Goal: Transaction & Acquisition: Purchase product/service

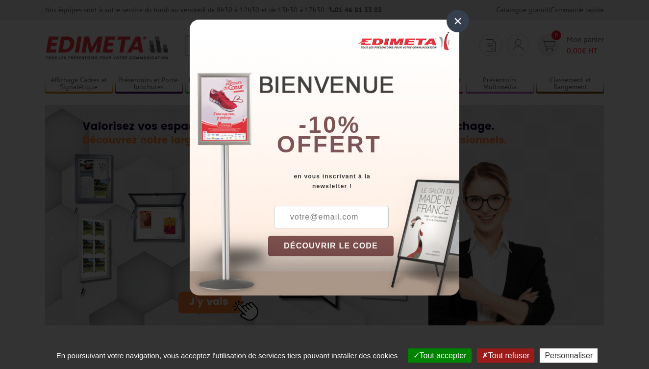
click at [459, 19] on div "×" at bounding box center [458, 21] width 23 height 23
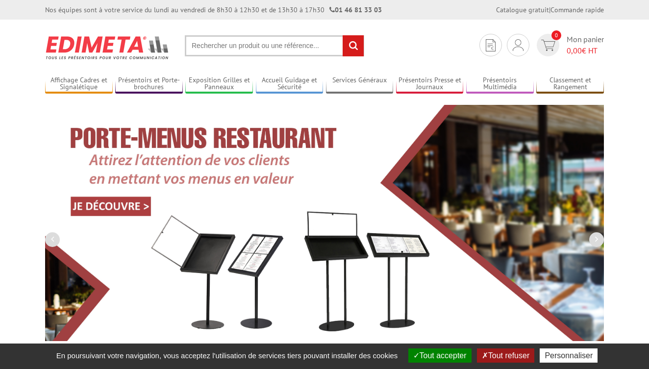
click at [313, 46] on input "text" at bounding box center [274, 45] width 179 height 21
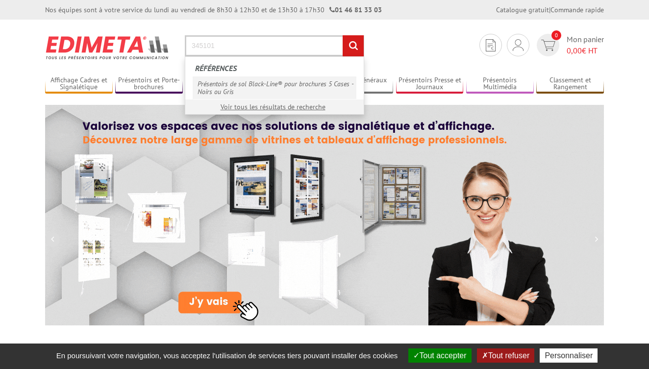
type input "345101"
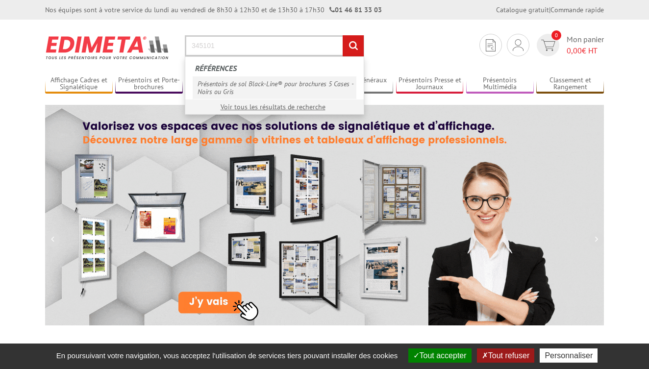
click at [307, 87] on link "Présentoirs de sol Black-Line® pour brochures 5 Cases - Noirs ou Gris" at bounding box center [275, 87] width 164 height 23
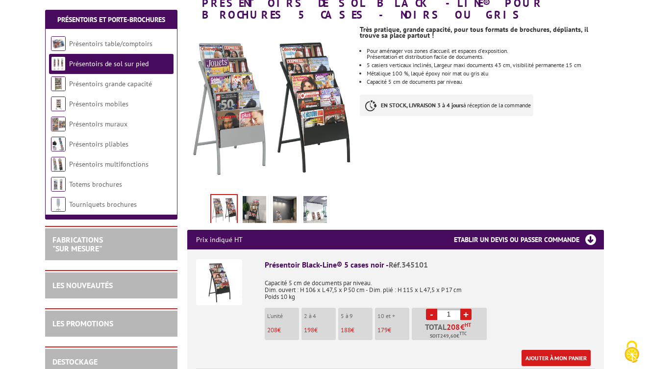
scroll to position [251, 0]
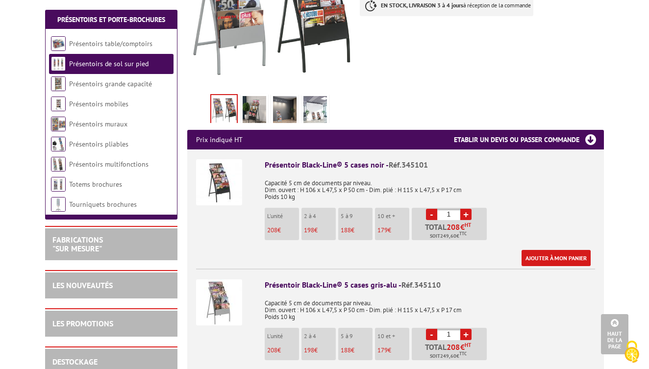
click at [467, 209] on link "+" at bounding box center [465, 214] width 11 height 11
type input "5"
